Goal: Task Accomplishment & Management: Use online tool/utility

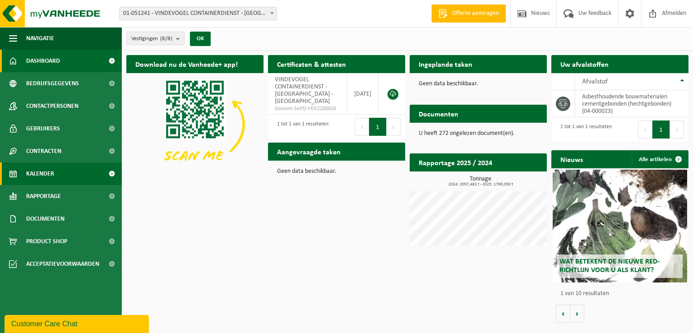
click at [35, 175] on span "Kalender" at bounding box center [40, 173] width 28 height 23
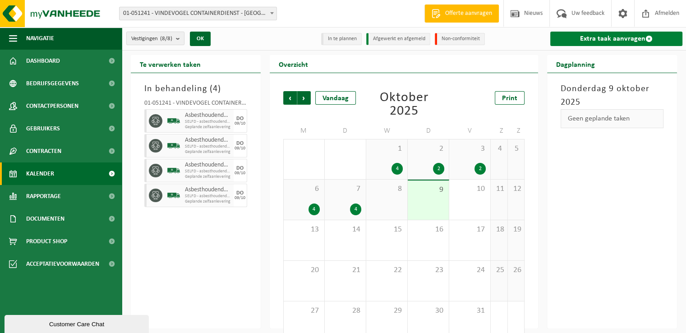
click at [600, 40] on link "Extra taak aanvragen" at bounding box center [616, 39] width 132 height 14
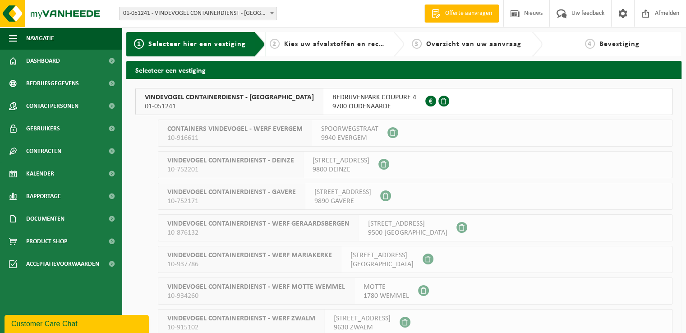
click at [345, 102] on span "9700 OUDENAARDE" at bounding box center [374, 106] width 84 height 9
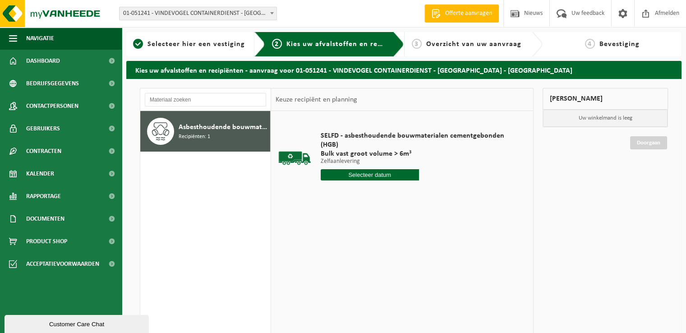
click at [377, 174] on input "text" at bounding box center [370, 174] width 98 height 11
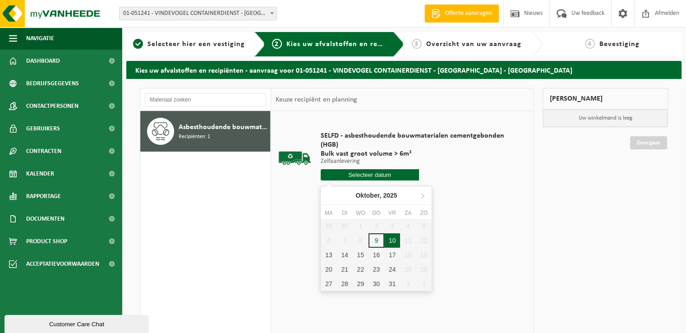
click at [393, 244] on div "10" at bounding box center [392, 240] width 16 height 14
type input "Van 2025-10-10"
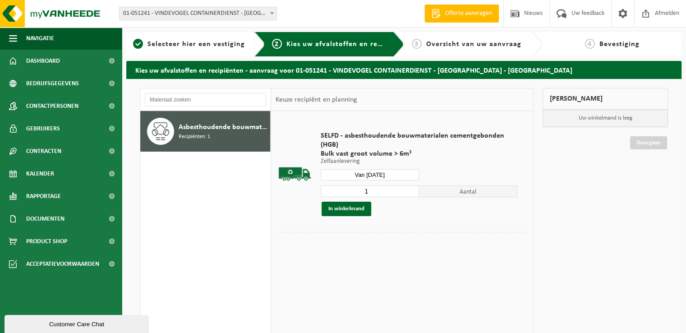
click at [375, 190] on input "1" at bounding box center [370, 191] width 98 height 12
type input "2"
click at [355, 205] on button "In winkelmand" at bounding box center [347, 209] width 50 height 14
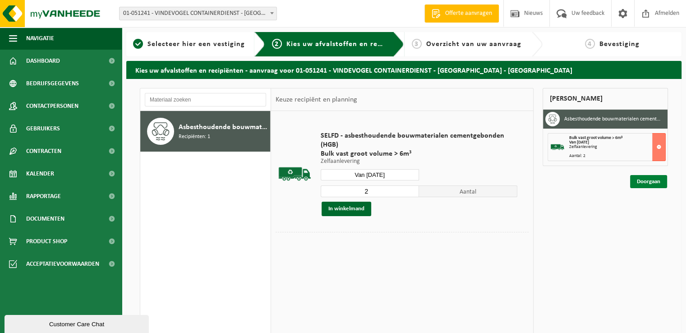
click at [646, 180] on link "Doorgaan" at bounding box center [648, 181] width 37 height 13
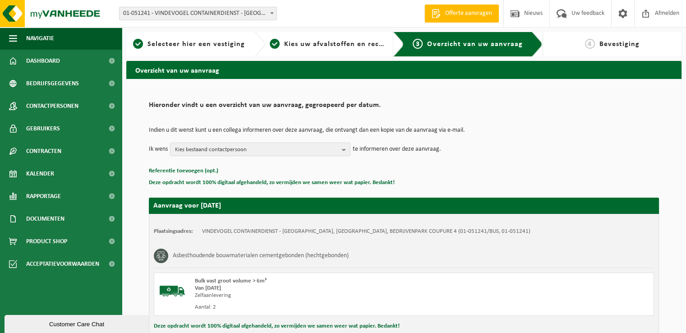
scroll to position [99, 0]
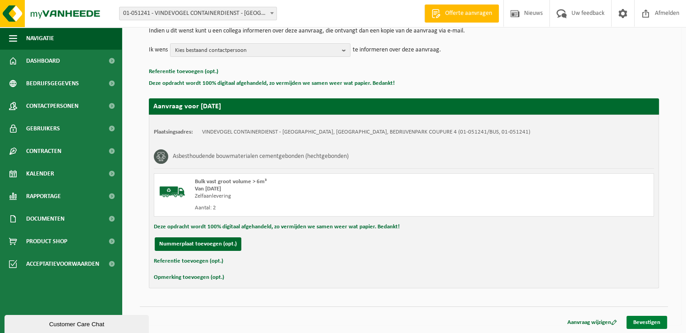
click at [640, 323] on link "Bevestigen" at bounding box center [646, 322] width 41 height 13
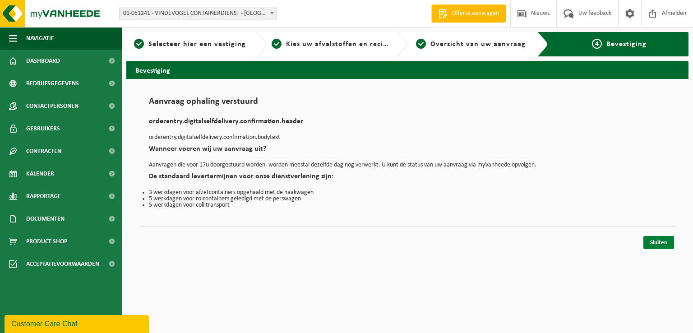
click at [657, 244] on link "Sluiten" at bounding box center [658, 242] width 31 height 13
